Goal: Information Seeking & Learning: Learn about a topic

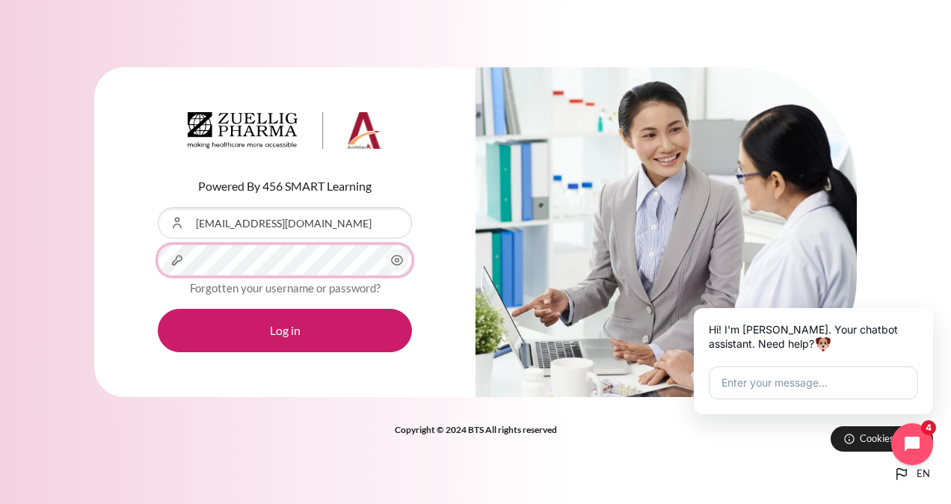
click at [158, 309] on button "Log in" at bounding box center [285, 330] width 254 height 43
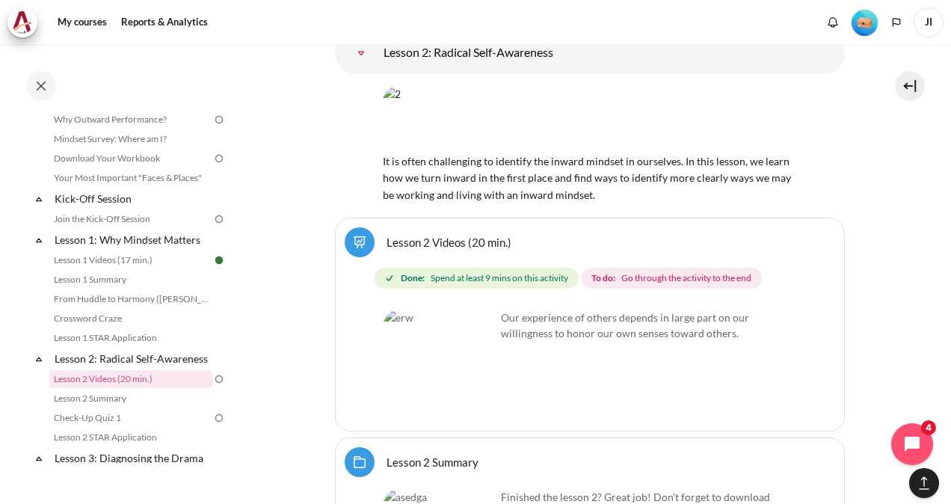
scroll to position [3340, 0]
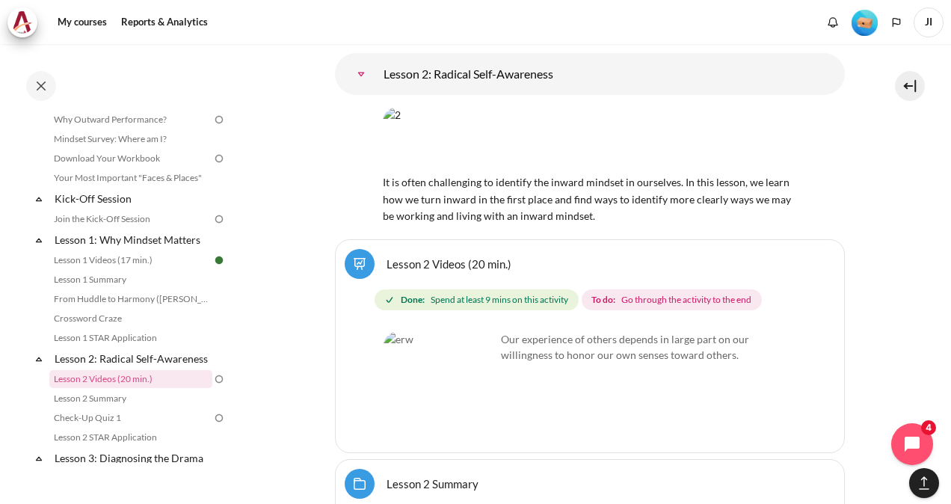
click at [408, 297] on link "Lesson 2 Videos (20 min.)" at bounding box center [449, 304] width 125 height 14
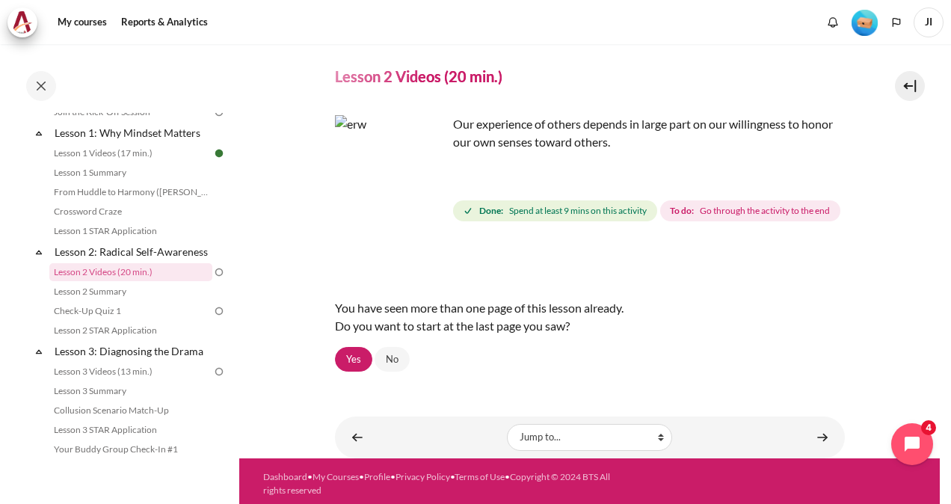
scroll to position [70, 0]
